Goal: Information Seeking & Learning: Find specific fact

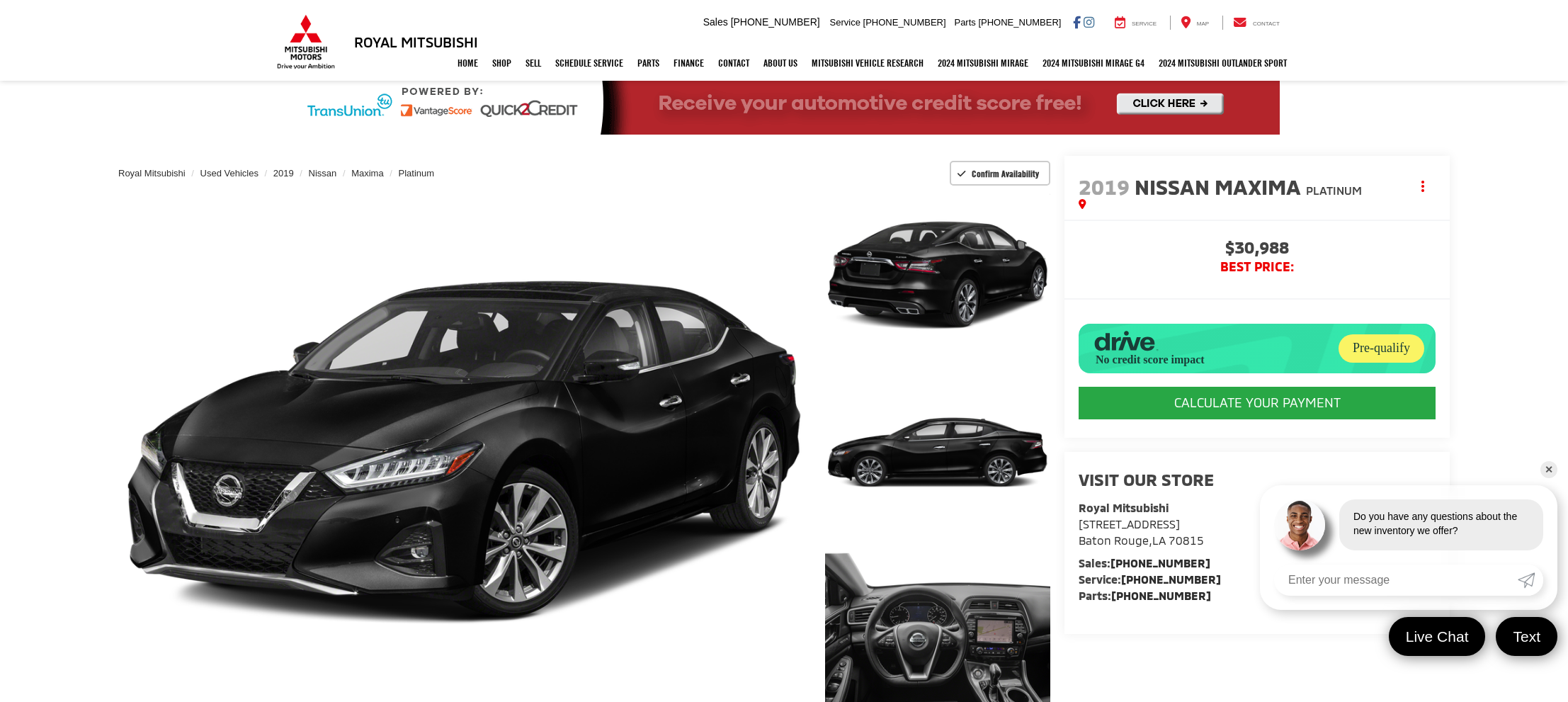
scroll to position [61, 0]
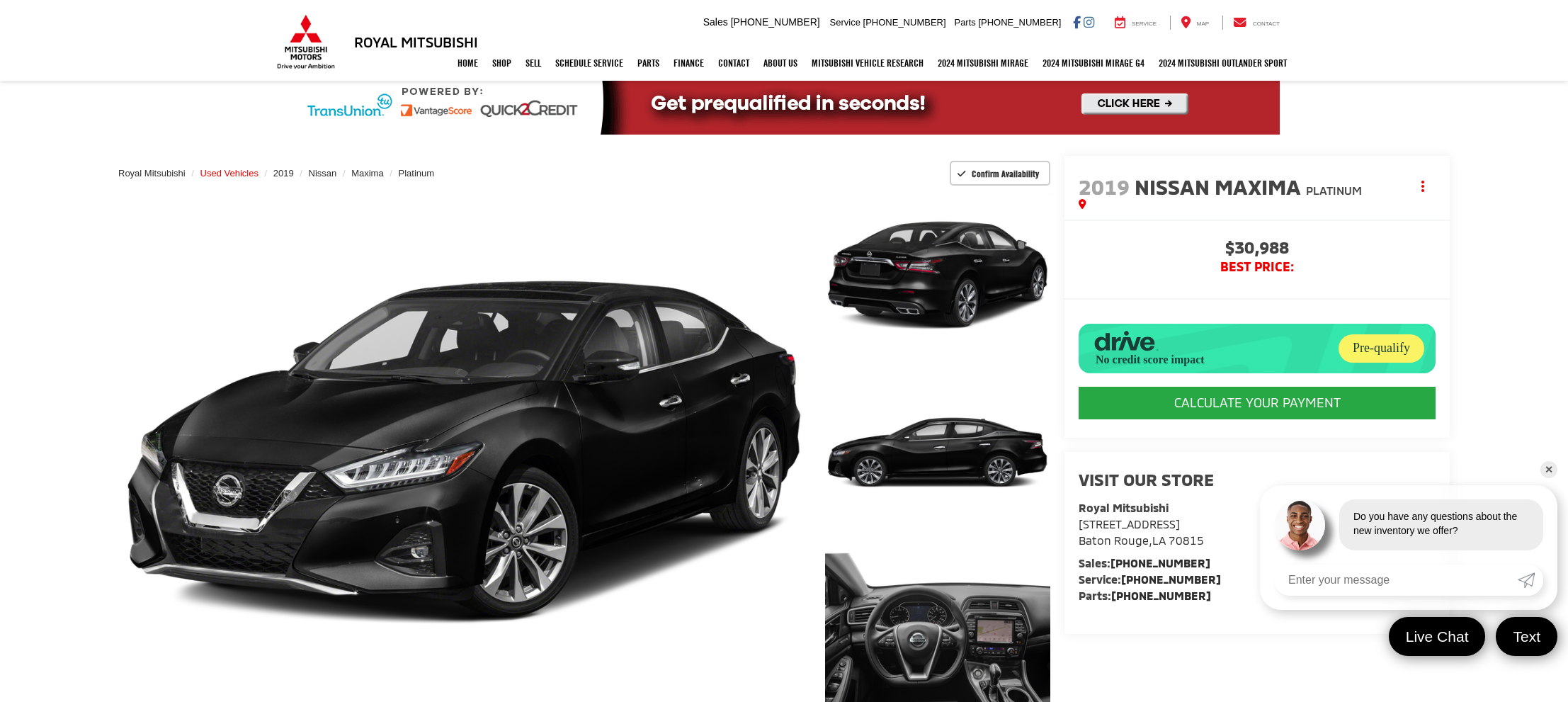
click at [238, 171] on span "Used Vehicles" at bounding box center [229, 173] width 58 height 11
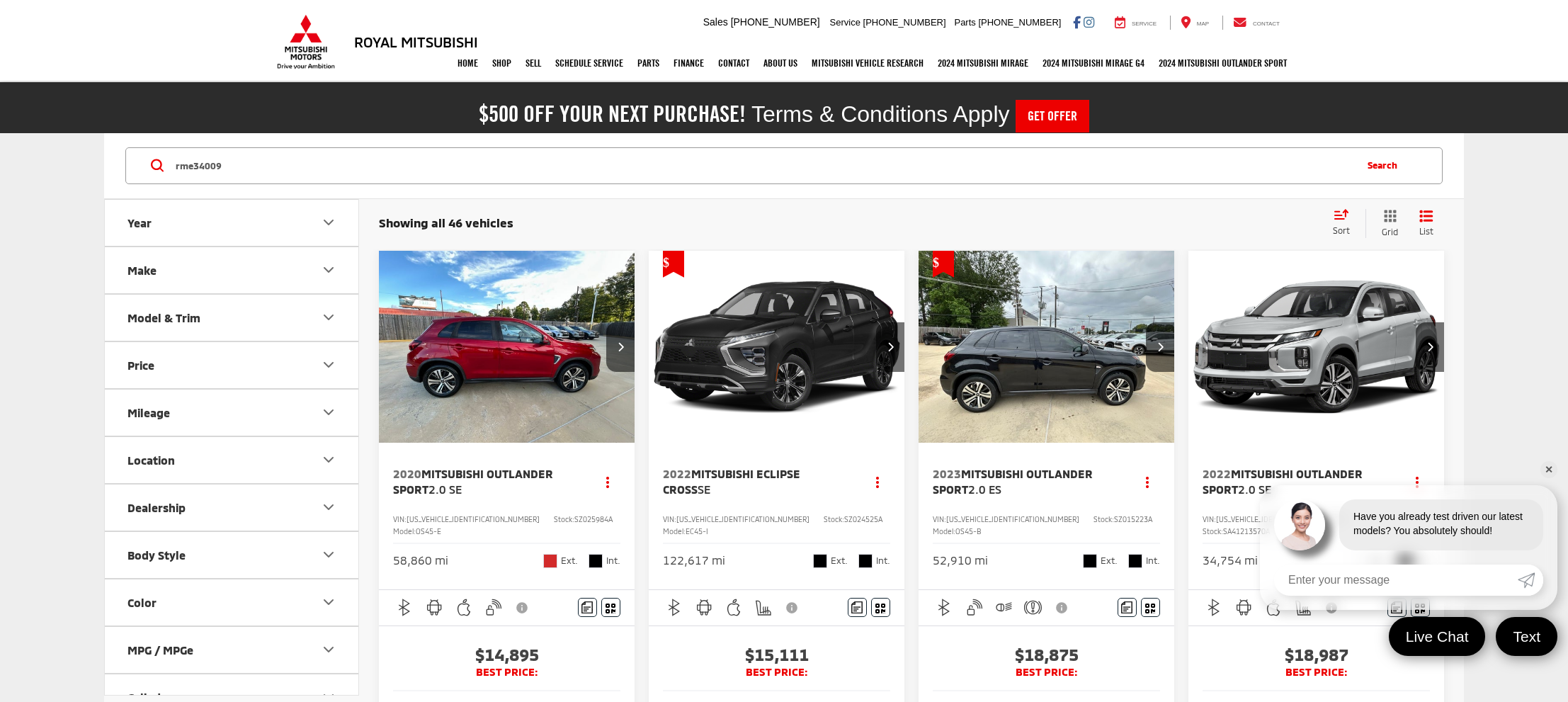
type input "rme34009"
